Goal: Task Accomplishment & Management: Manage account settings

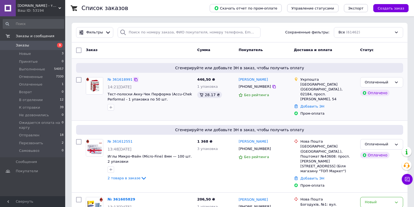
click at [134, 79] on icon at bounding box center [135, 79] width 3 height 3
click at [272, 86] on icon at bounding box center [273, 86] width 3 height 3
drag, startPoint x: 343, startPoint y: 90, endPoint x: 300, endPoint y: 85, distance: 43.7
click at [300, 85] on div "Киев (Киевская обл.), 02184, просп. Воскресенський, 54" at bounding box center [327, 92] width 55 height 20
copy div "Киев (Киевская обл.), 02184, просп. Воскресенський, 54"
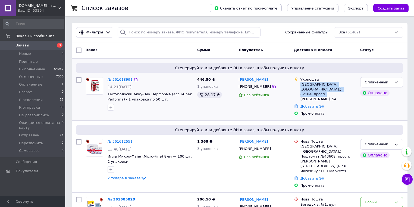
click at [122, 79] on link "№ 361618991" at bounding box center [119, 79] width 25 height 4
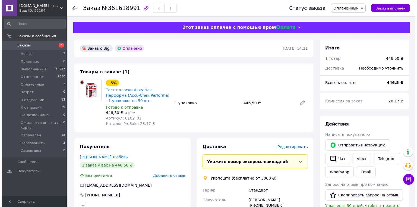
scroll to position [65, 0]
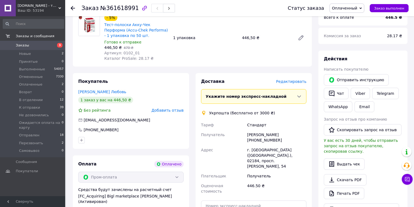
click at [295, 80] on span "Редактировать" at bounding box center [291, 81] width 30 height 4
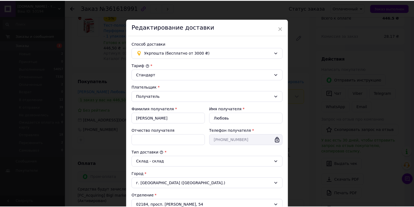
scroll to position [131, 0]
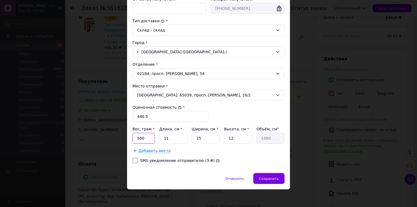
click at [148, 140] on input "500" at bounding box center [143, 138] width 23 height 11
type input "35"
click at [179, 138] on input "11" at bounding box center [173, 138] width 28 height 11
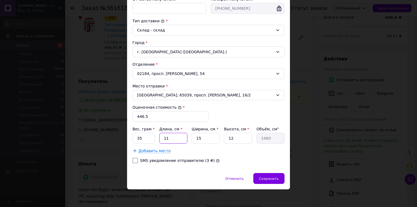
type input "7"
type input "1260"
type input "7"
click at [204, 137] on input "15" at bounding box center [206, 138] width 28 height 11
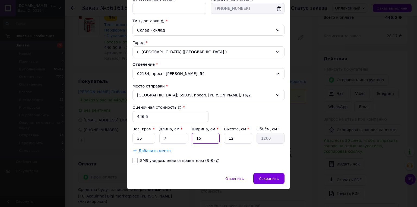
type input "6"
type input "504"
type input "6"
click at [237, 135] on input "12" at bounding box center [238, 138] width 28 height 11
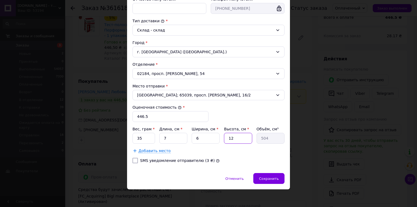
type input "6"
type input "252"
type input "6"
click at [269, 185] on div "Отменить   Сохранить" at bounding box center [208, 181] width 163 height 16
click at [269, 181] on div "Сохранить" at bounding box center [268, 178] width 31 height 11
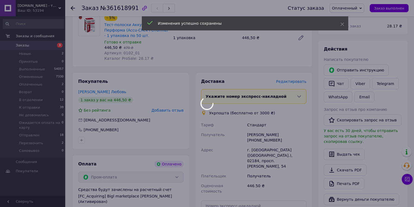
scroll to position [174, 0]
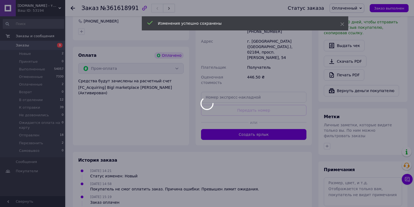
click at [269, 119] on div at bounding box center [207, 103] width 414 height 207
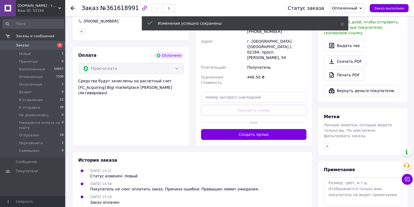
click at [269, 129] on button "Создать ярлык" at bounding box center [253, 134] width 105 height 11
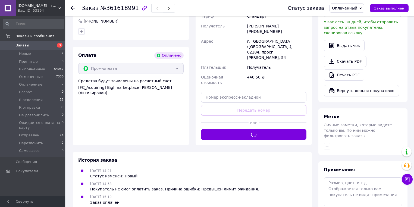
click at [362, 9] on icon at bounding box center [360, 8] width 2 height 2
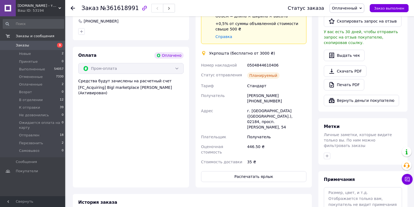
click at [341, 105] on div "Действия Написать покупателю   Отправить инструкцию   Чат Viber Telegram WhatsA…" at bounding box center [362, 27] width 89 height 170
click at [264, 67] on div "0504844610406" at bounding box center [276, 65] width 61 height 10
copy div "0504844610406"
click at [251, 171] on button "Распечатать ярлык" at bounding box center [253, 176] width 105 height 11
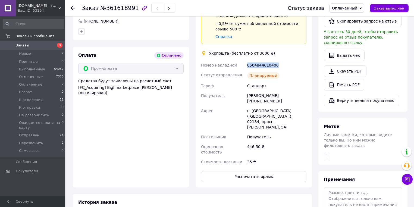
scroll to position [22, 0]
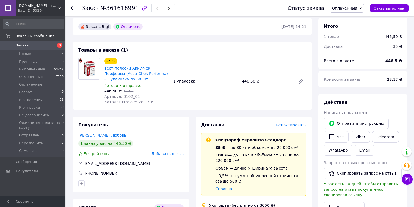
click at [29, 47] on span "Заказы" at bounding box center [33, 45] width 34 height 5
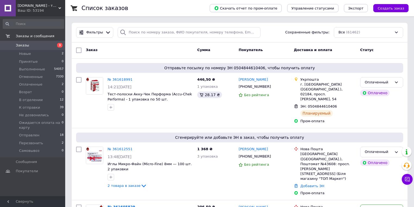
click at [55, 10] on div "Ваш ID: 53194" at bounding box center [42, 10] width 48 height 5
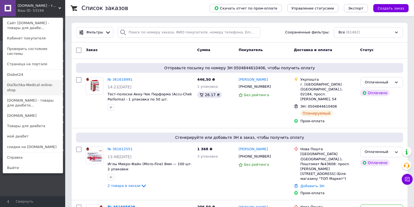
click at [29, 82] on link "DiaTochka-Medical online-shop" at bounding box center [33, 87] width 60 height 15
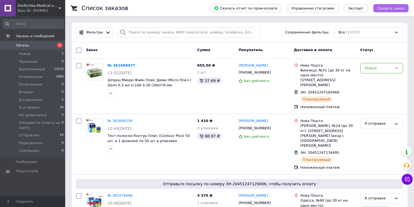
click at [394, 9] on span "Создать заказ" at bounding box center [390, 8] width 27 height 4
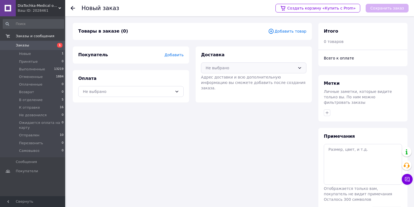
click at [293, 65] on div "Не выбрано" at bounding box center [250, 68] width 90 height 6
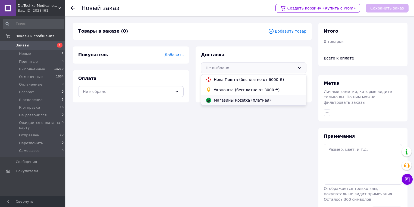
click at [224, 100] on span "Магазины Rozetka (платная)" at bounding box center [258, 99] width 88 height 5
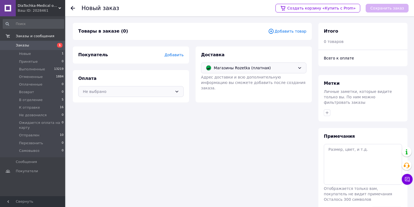
click at [175, 91] on icon at bounding box center [177, 91] width 4 height 4
click at [119, 116] on div "Наложенный платеж" at bounding box center [131, 113] width 98 height 6
click at [289, 33] on span "Добавить товар" at bounding box center [287, 31] width 38 height 6
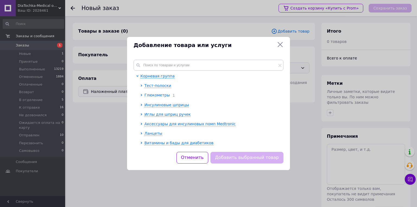
click at [151, 96] on span "Глюкометры" at bounding box center [157, 95] width 26 height 4
click at [154, 86] on span "Тест-полоски" at bounding box center [157, 85] width 27 height 4
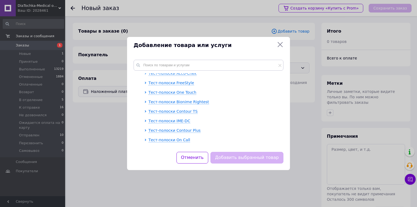
scroll to position [65, 0]
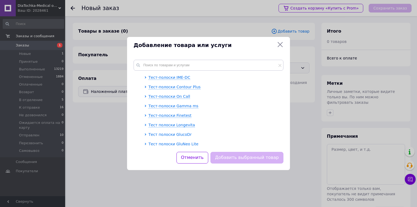
click at [165, 134] on span "Тест полоски GlucoDr" at bounding box center [169, 134] width 43 height 4
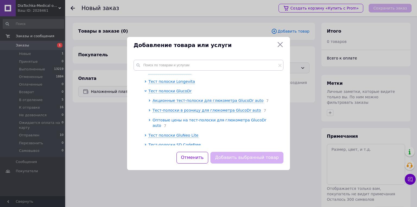
click at [166, 118] on span "Оптовые цены на тест-полоски для глюкометра GlucoDr auto" at bounding box center [210, 123] width 114 height 10
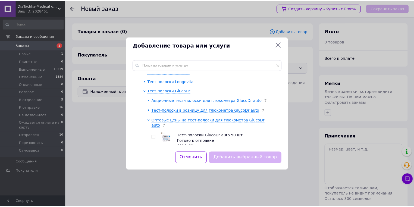
scroll to position [152, 0]
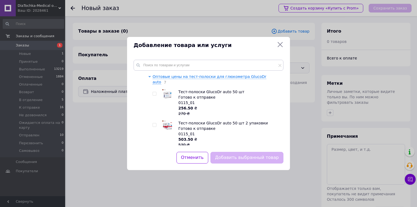
click at [153, 92] on input "checkbox" at bounding box center [155, 94] width 4 height 4
checkbox input "true"
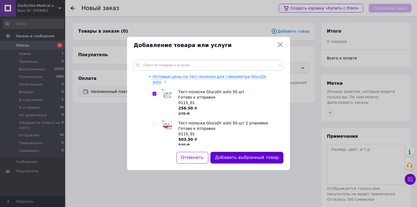
click at [243, 155] on button "Добавить выбранный товар" at bounding box center [246, 158] width 73 height 12
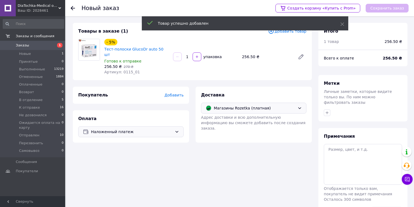
click at [172, 93] on span "Добавить" at bounding box center [174, 95] width 19 height 4
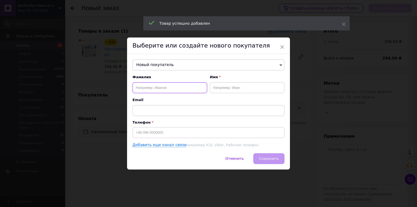
click at [157, 87] on input "text" at bounding box center [169, 87] width 75 height 11
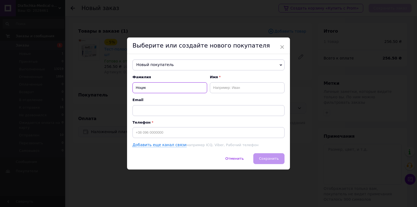
type input "Ноцик"
click at [253, 86] on input "text" at bounding box center [247, 87] width 75 height 11
type input "Сергій"
click at [176, 133] on input at bounding box center [208, 132] width 152 height 11
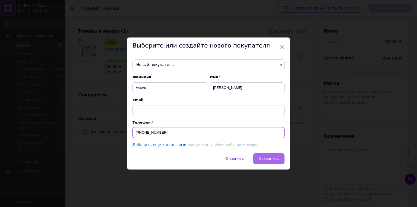
type input "+380503101834"
click at [269, 160] on span "Сохранить" at bounding box center [269, 158] width 20 height 4
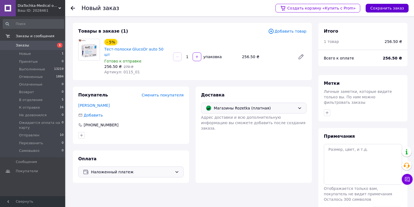
click at [393, 8] on button "Сохранить заказ" at bounding box center [386, 8] width 43 height 9
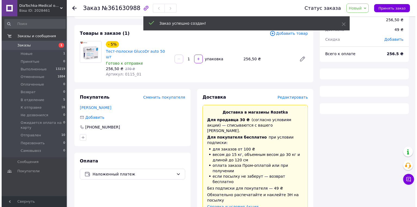
scroll to position [65, 0]
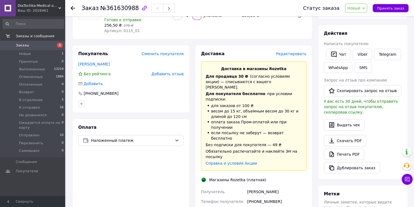
click at [297, 52] on span "Редактировать" at bounding box center [291, 54] width 30 height 4
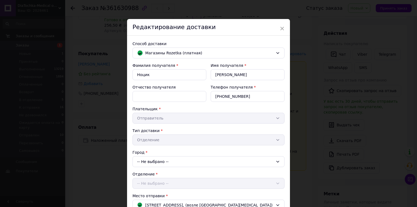
scroll to position [97, 0]
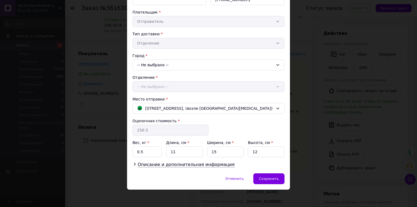
click at [176, 63] on div "-- Не выбрано --" at bounding box center [208, 64] width 152 height 11
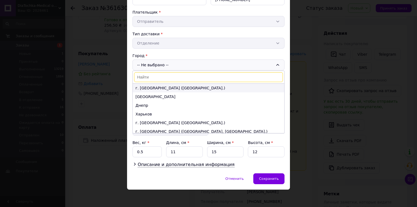
click at [156, 86] on li "г. [GEOGRAPHIC_DATA] ([GEOGRAPHIC_DATA].)" at bounding box center [208, 88] width 151 height 9
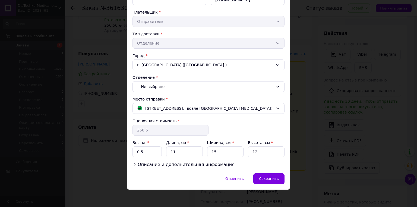
click at [170, 87] on div "-- Не выбрано --" at bounding box center [208, 86] width 152 height 11
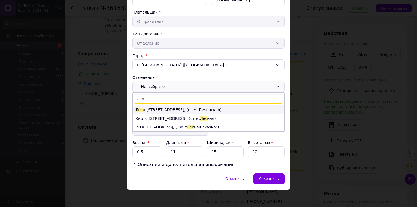
type input "лес"
click at [165, 108] on li "Лес и Украинки бул., 24, (ст.м. Печерская)" at bounding box center [208, 109] width 151 height 9
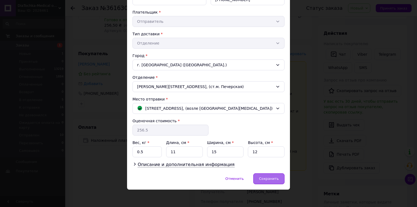
click at [268, 180] on div "Сохранить" at bounding box center [268, 178] width 31 height 11
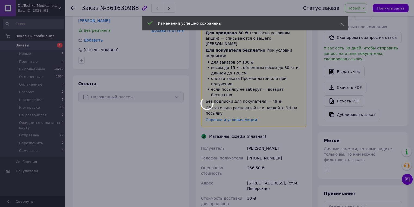
scroll to position [195, 0]
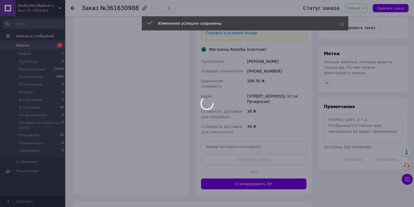
click at [264, 151] on div at bounding box center [207, 103] width 414 height 207
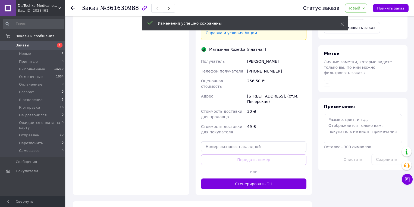
click at [264, 178] on button "Сгенерировать ЭН" at bounding box center [253, 183] width 105 height 11
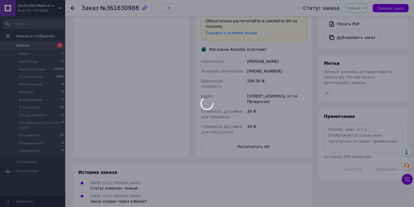
click at [278, 114] on body "DiaTochka-Medical online-shop Ваш ID: 2028461 Сайт DiaTochka-Medical online-sho…" at bounding box center [207, 22] width 414 height 435
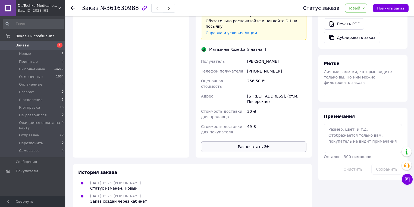
click at [277, 141] on button "Распечатать ЭН" at bounding box center [253, 146] width 105 height 11
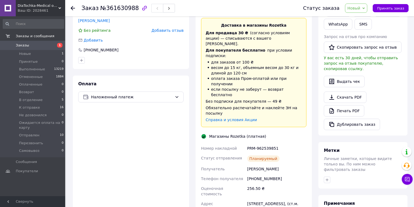
scroll to position [0, 0]
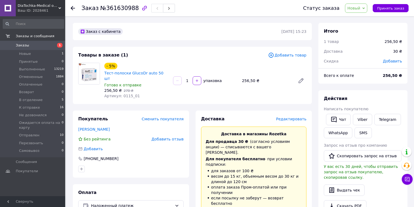
click at [120, 6] on span "№361630988" at bounding box center [119, 8] width 39 height 7
copy span "361630988"
click at [74, 9] on icon at bounding box center [73, 8] width 4 height 4
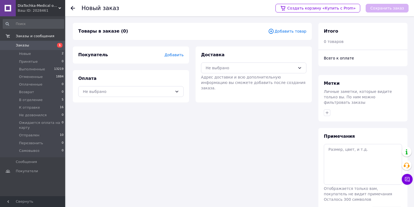
click at [38, 43] on span "Заказы" at bounding box center [33, 45] width 34 height 5
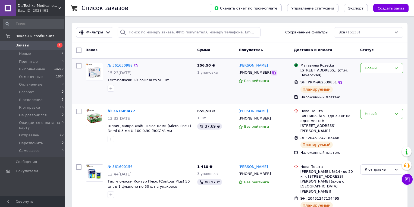
click at [272, 72] on icon at bounding box center [274, 73] width 4 height 4
click at [340, 75] on div "г. Киев (Киевская обл.), Леси Украинки бул., 24, (ст.м. Печерская)" at bounding box center [327, 73] width 55 height 10
drag, startPoint x: 324, startPoint y: 79, endPoint x: 299, endPoint y: 70, distance: 26.2
click at [299, 70] on div "Магазины Rozetka г. Киев (Киевская обл.), Леси Украинки бул., 24, (ст.м. Печерс…" at bounding box center [328, 70] width 58 height 15
copy div "г. Киев (Киевская обл.), Леси Украинки бул., 24, (ст.м. Печерская)"
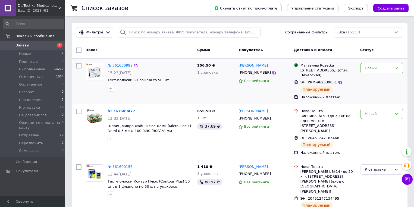
drag, startPoint x: 140, startPoint y: 79, endPoint x: 128, endPoint y: 96, distance: 21.0
click at [128, 96] on div "№ 361630988 15:23, 12.09.2025 Тест-полоски GlucoDr auto 50 шт" at bounding box center [139, 81] width 111 height 41
click at [116, 65] on link "№ 361630988" at bounding box center [119, 65] width 25 height 4
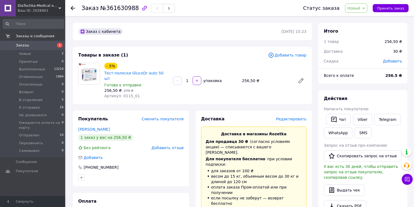
click at [38, 42] on link "Заказы 1" at bounding box center [33, 45] width 67 height 9
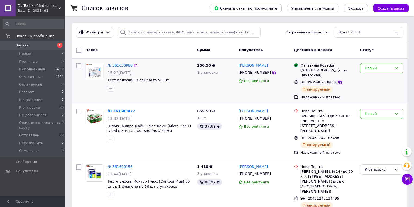
click at [338, 84] on icon at bounding box center [340, 82] width 4 height 4
click at [134, 66] on icon at bounding box center [136, 65] width 4 height 4
click at [271, 73] on div at bounding box center [273, 72] width 5 height 5
click at [272, 73] on icon at bounding box center [274, 73] width 4 height 4
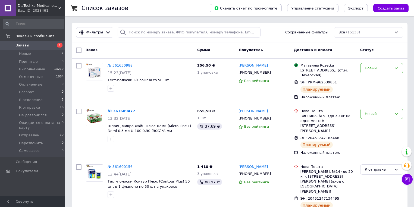
click at [36, 46] on span "Заказы" at bounding box center [33, 45] width 34 height 5
click at [57, 7] on span "DiaTochka-Medical online-shop" at bounding box center [38, 5] width 41 height 5
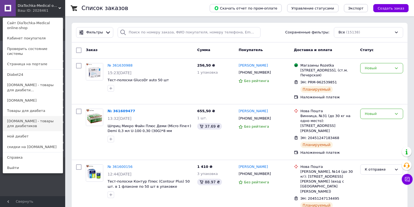
click at [21, 121] on link "[DOMAIN_NAME] - товары для диабетиков" at bounding box center [33, 123] width 60 height 15
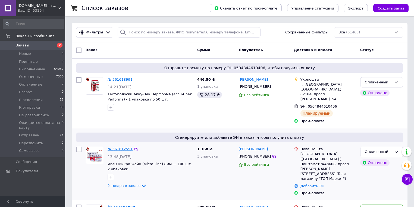
click at [123, 147] on link "№ 361612551" at bounding box center [119, 149] width 25 height 4
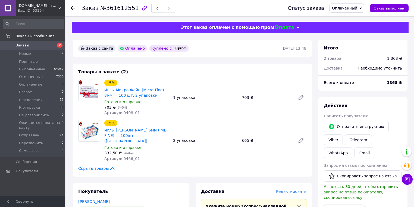
click at [26, 45] on span "Заказы" at bounding box center [22, 45] width 13 height 5
